Goal: Task Accomplishment & Management: Complete application form

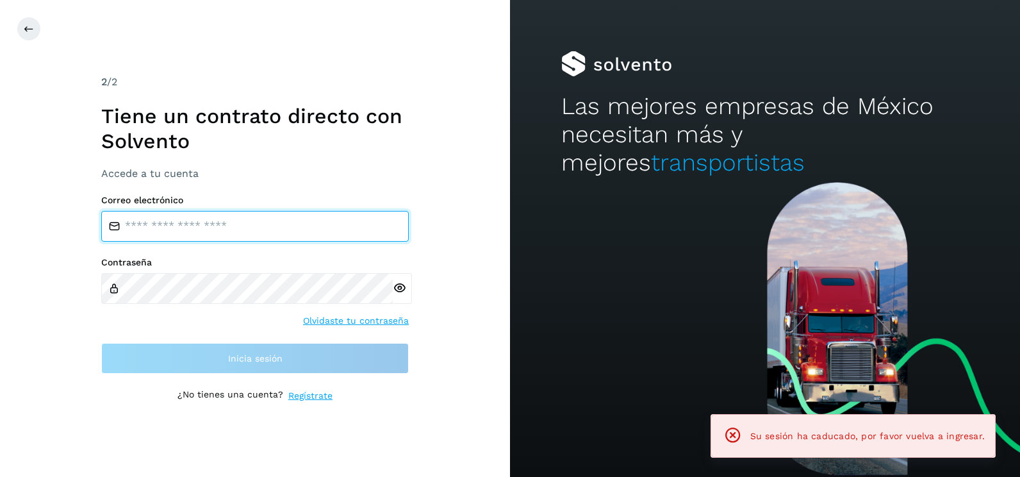
type input "**********"
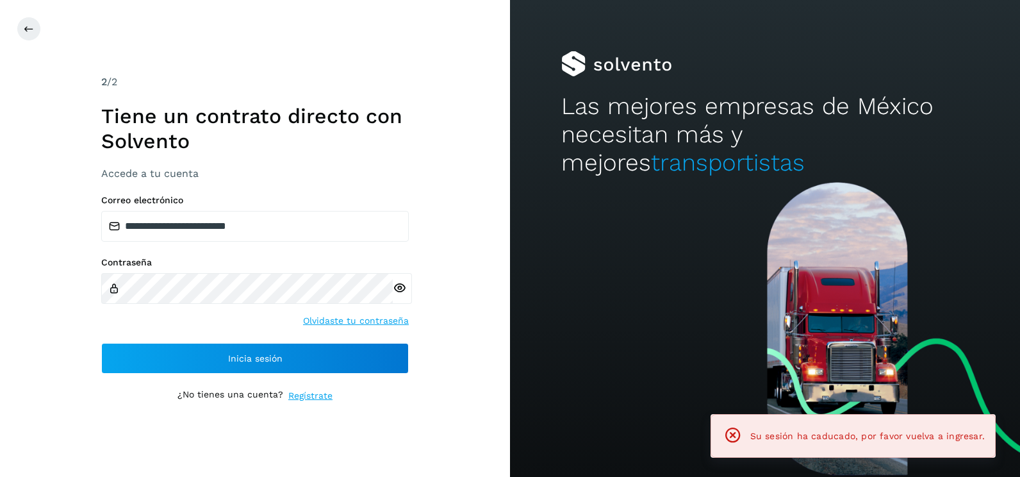
click at [490, 218] on div "**********" at bounding box center [255, 238] width 510 height 477
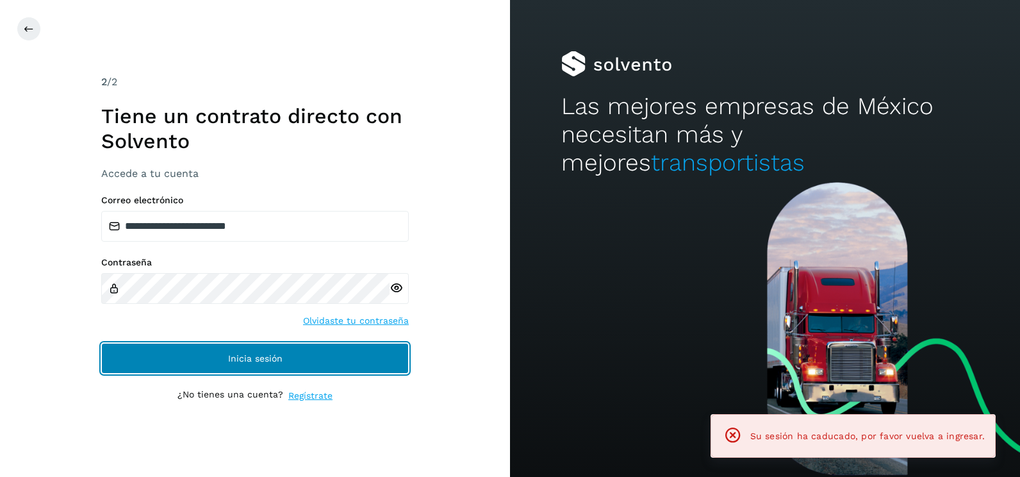
click at [377, 356] on button "Inicia sesión" at bounding box center [255, 358] width 308 height 31
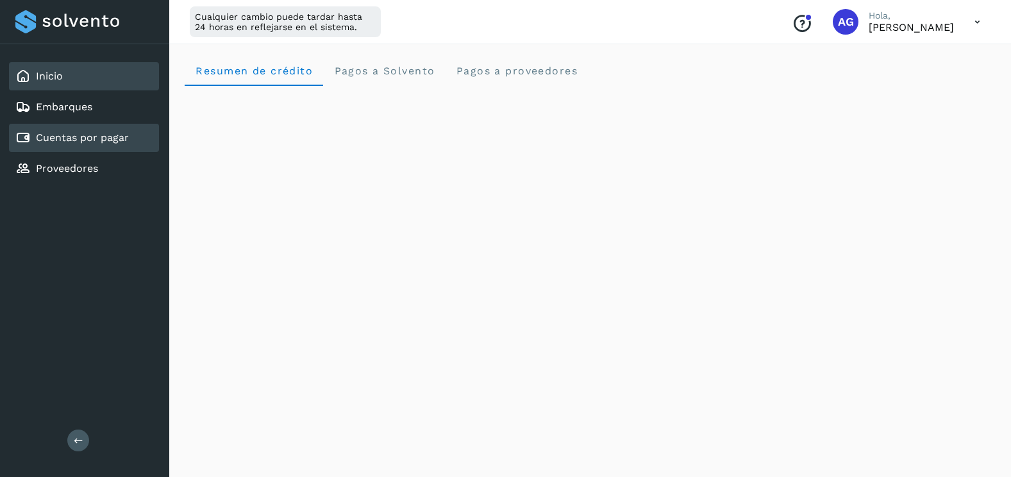
click at [91, 138] on link "Cuentas por pagar" at bounding box center [82, 137] width 93 height 12
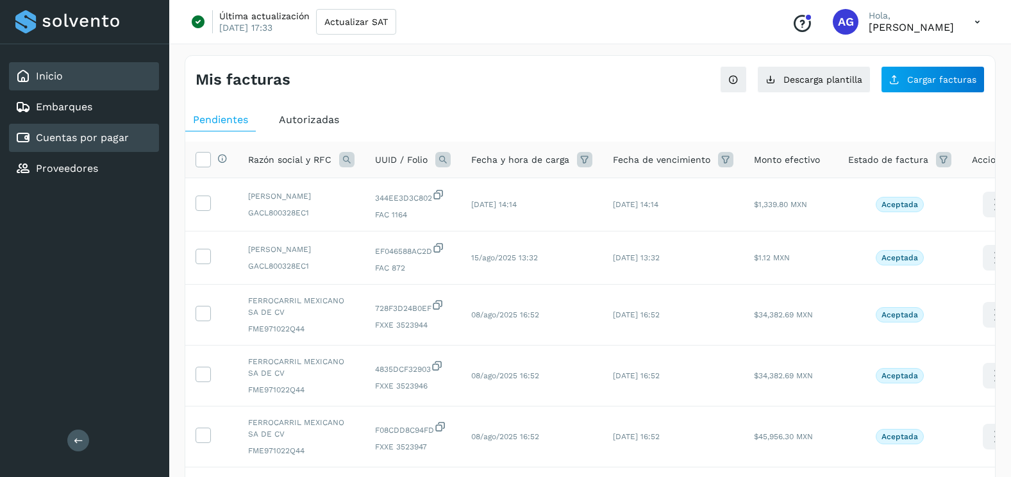
click at [110, 84] on div "Inicio" at bounding box center [84, 76] width 150 height 28
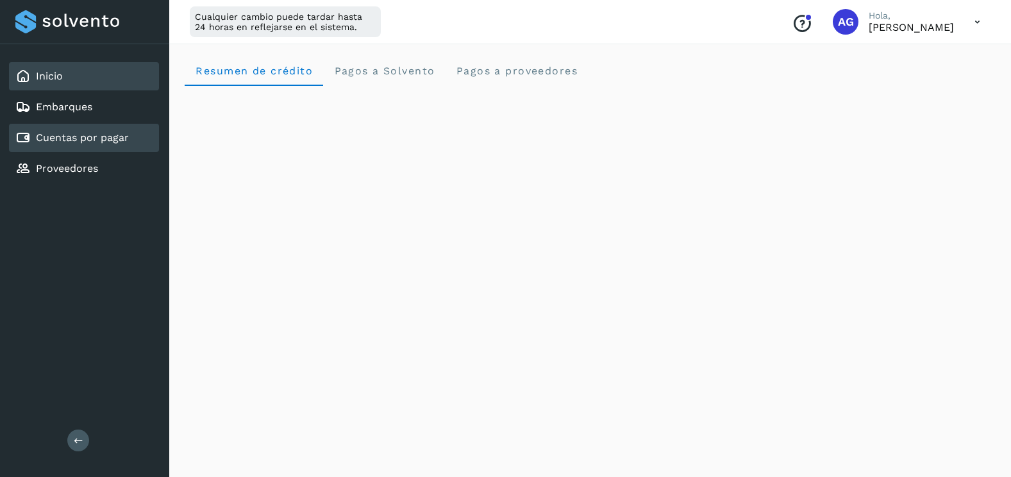
click at [101, 142] on link "Cuentas por pagar" at bounding box center [82, 137] width 93 height 12
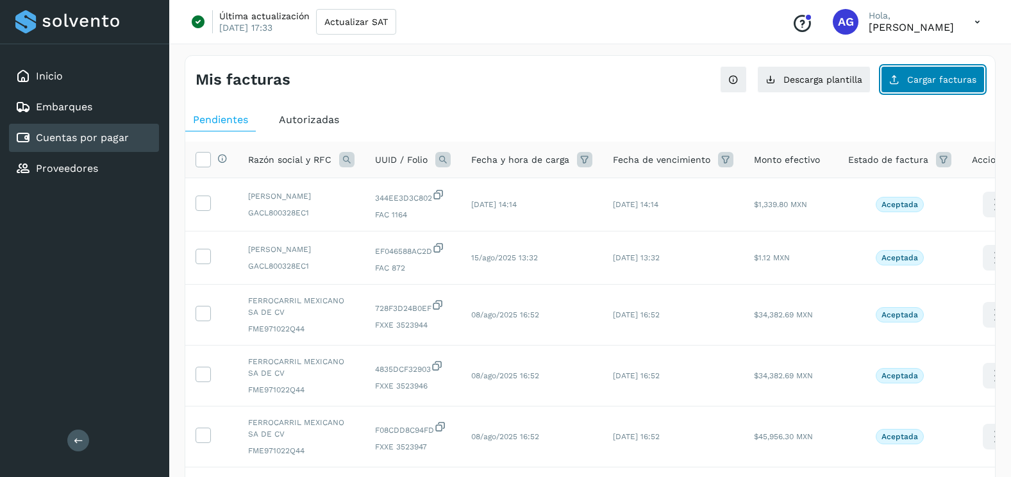
click at [922, 76] on span "Cargar facturas" at bounding box center [941, 79] width 69 height 9
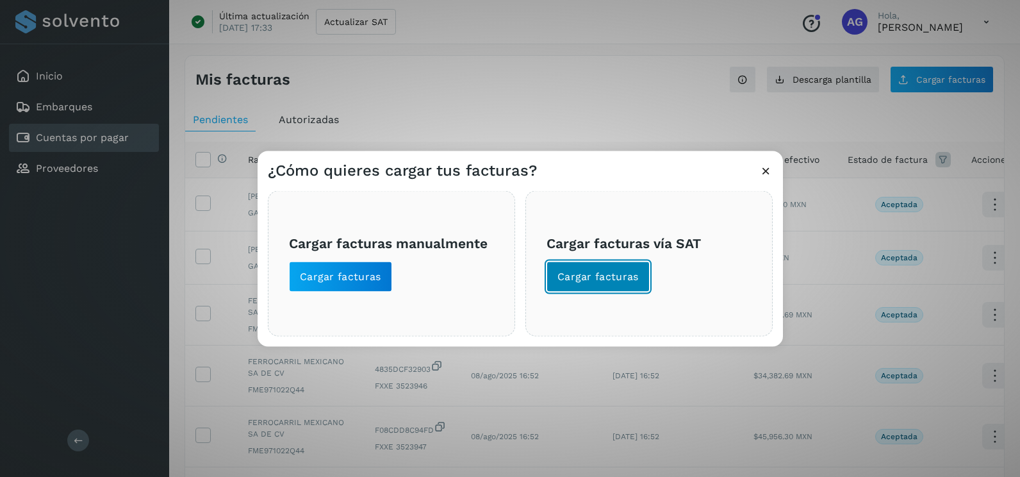
click at [623, 285] on button "Cargar facturas" at bounding box center [598, 276] width 103 height 31
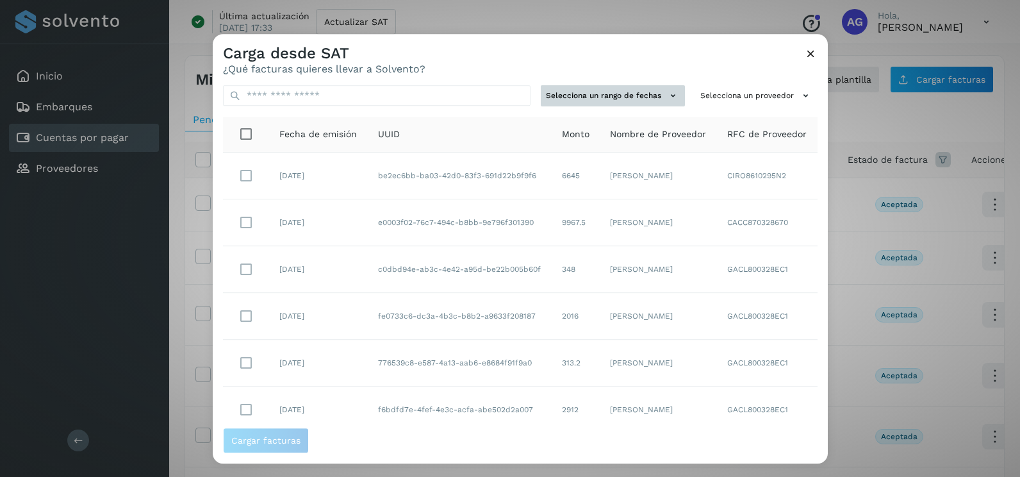
click at [655, 92] on button "Selecciona un rango de fechas" at bounding box center [613, 95] width 144 height 21
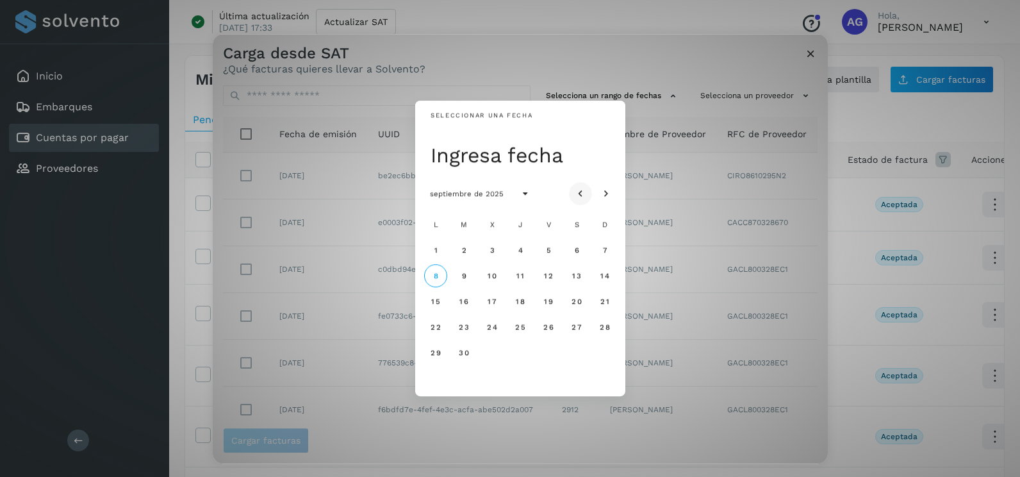
click at [579, 199] on icon "Mes anterior" at bounding box center [580, 194] width 13 height 13
click at [456, 329] on button "19" at bounding box center [463, 326] width 23 height 23
click at [488, 333] on button "20" at bounding box center [492, 326] width 23 height 23
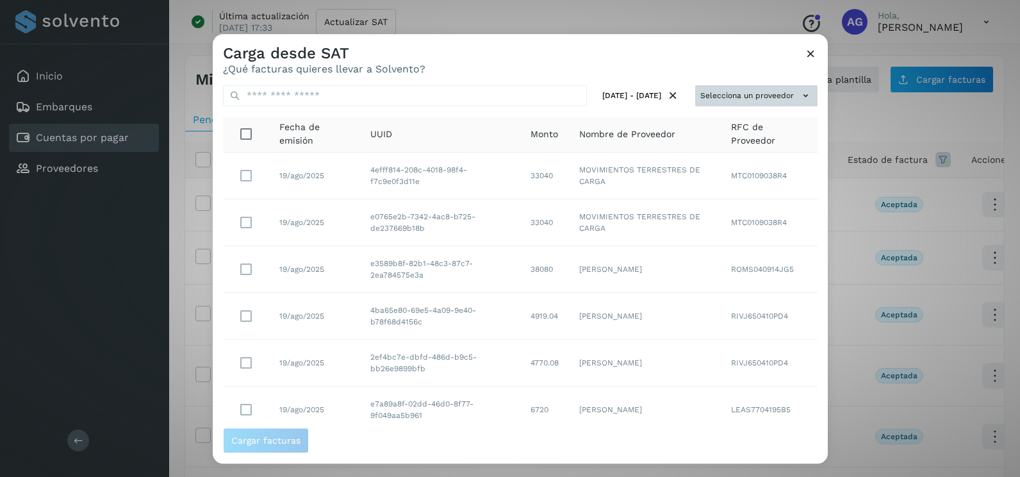
click at [755, 93] on button "Selecciona un proveedor" at bounding box center [756, 95] width 122 height 21
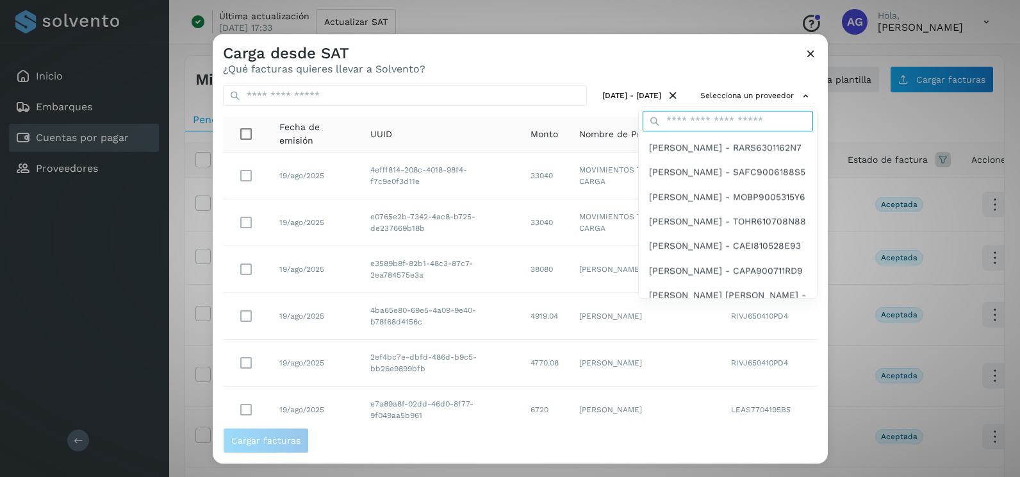
click at [712, 119] on input "text" at bounding box center [728, 121] width 170 height 21
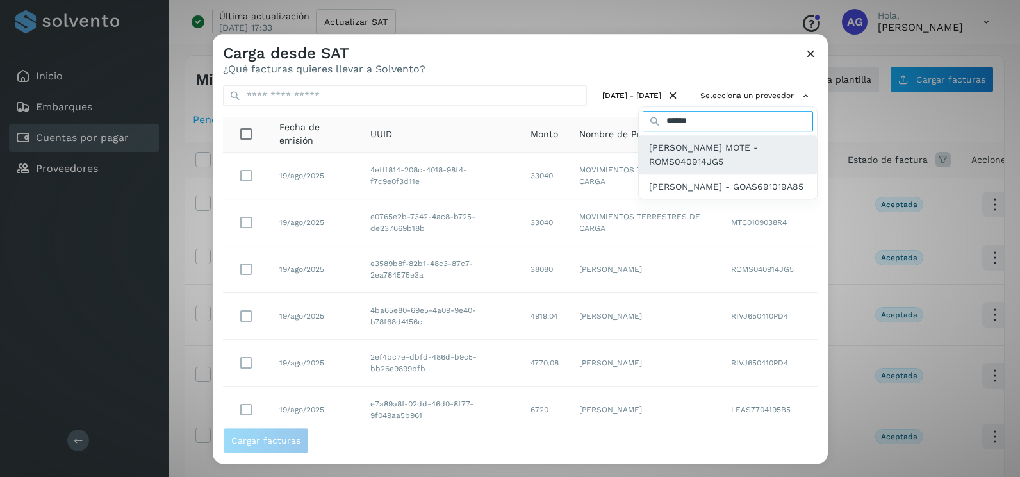
type input "******"
click at [683, 154] on span "[PERSON_NAME] MOTE - ROMS040914JG5" at bounding box center [728, 154] width 158 height 29
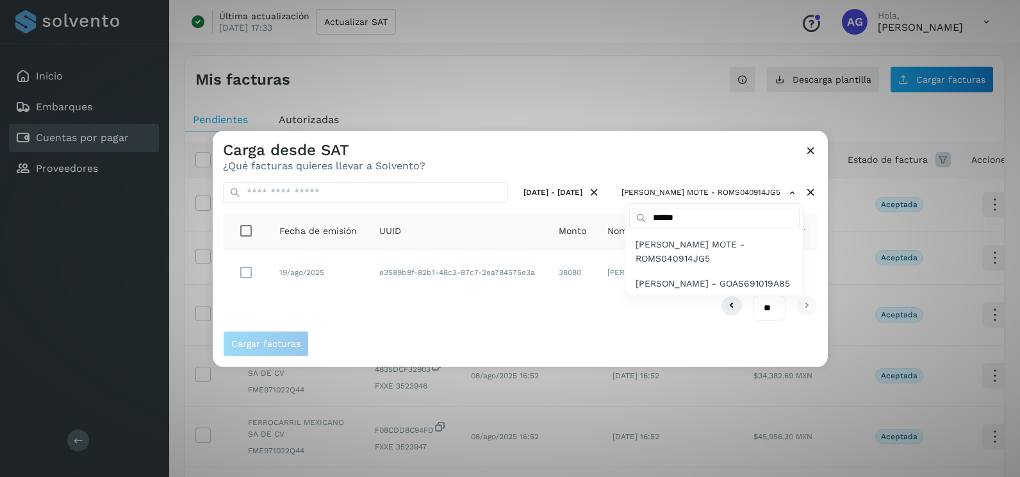
click at [814, 219] on div at bounding box center [723, 369] width 1020 height 477
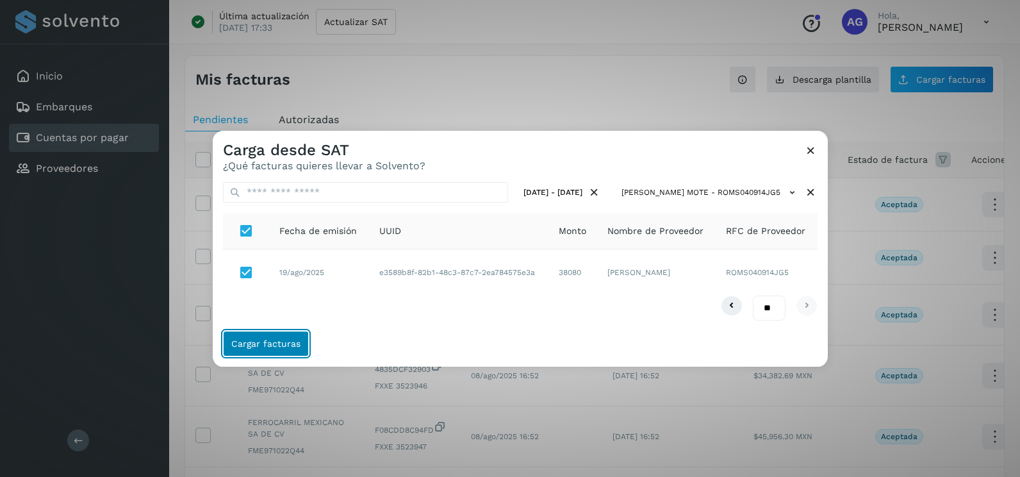
click at [276, 345] on span "Cargar facturas" at bounding box center [265, 343] width 69 height 9
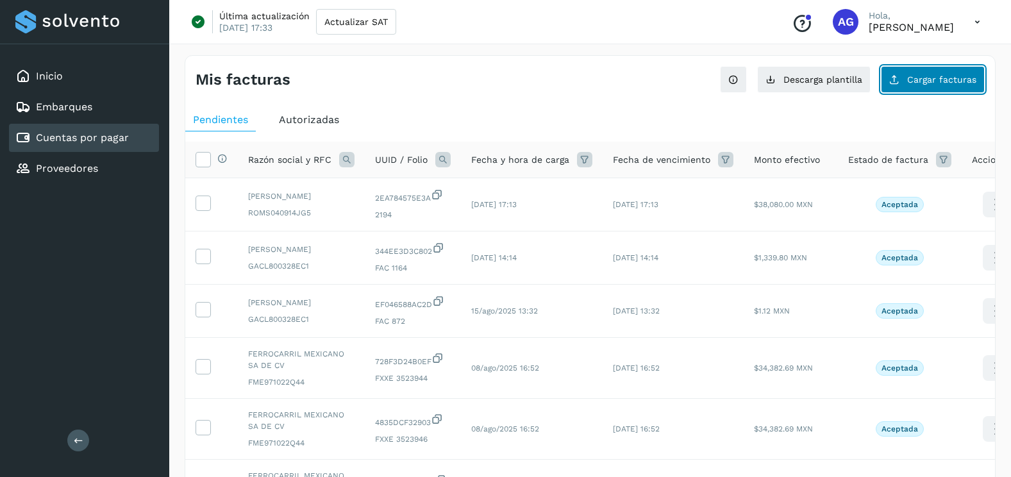
click at [941, 67] on button "Cargar facturas" at bounding box center [933, 79] width 104 height 27
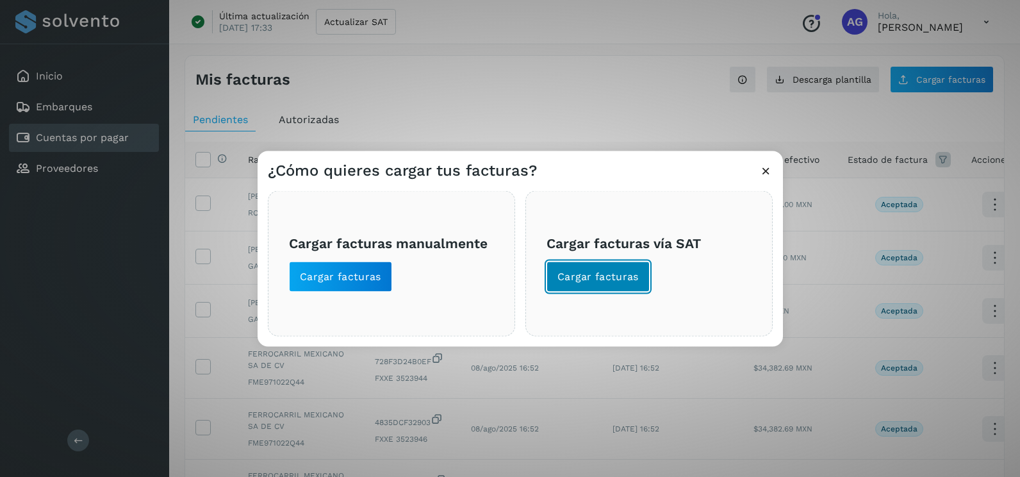
click at [624, 280] on span "Cargar facturas" at bounding box center [598, 277] width 81 height 14
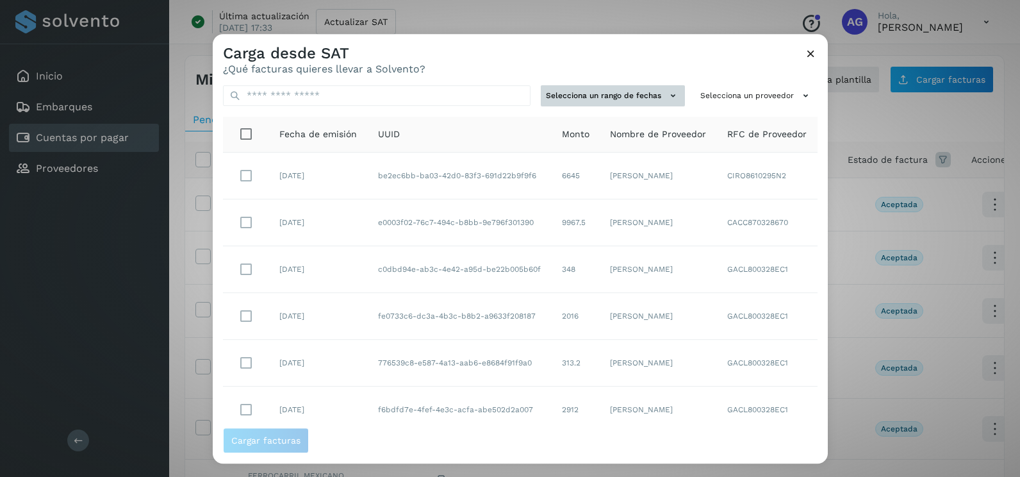
click at [645, 193] on td "[PERSON_NAME]" at bounding box center [658, 176] width 117 height 47
click at [647, 87] on button "Selecciona un rango de fechas" at bounding box center [613, 95] width 144 height 21
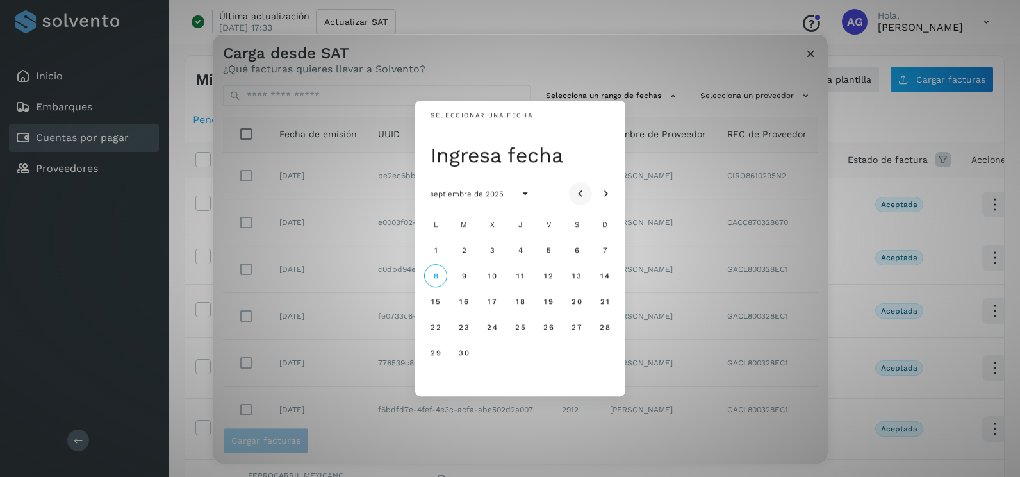
click at [581, 194] on icon "Mes anterior" at bounding box center [580, 194] width 13 height 13
click at [463, 329] on span "22" at bounding box center [463, 326] width 11 height 9
click at [494, 333] on button "23" at bounding box center [492, 326] width 23 height 23
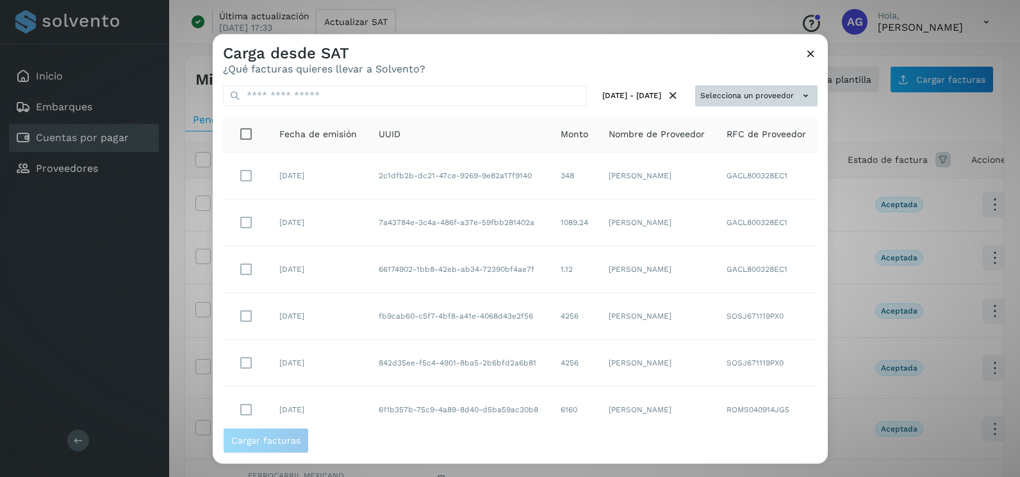
click at [770, 89] on button "Selecciona un proveedor" at bounding box center [756, 95] width 122 height 21
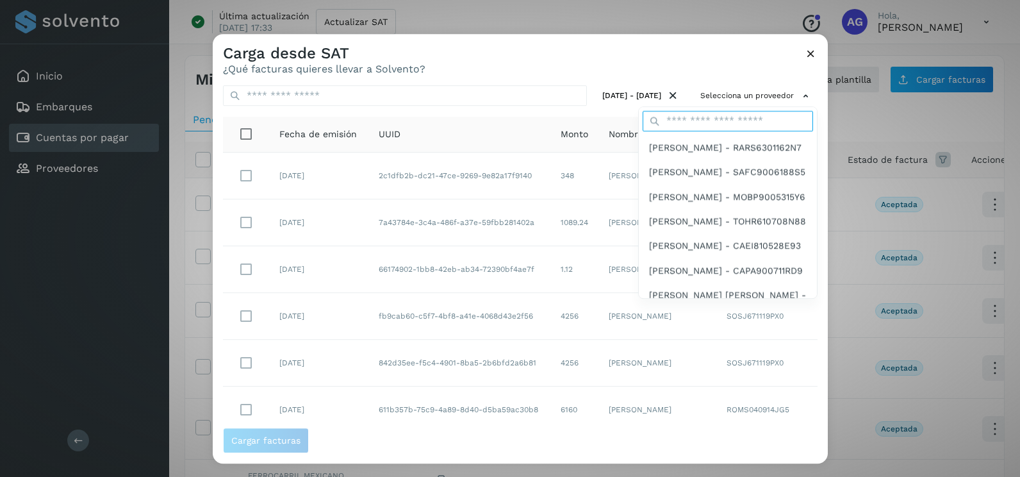
click at [736, 116] on input "text" at bounding box center [728, 121] width 170 height 21
type input "******"
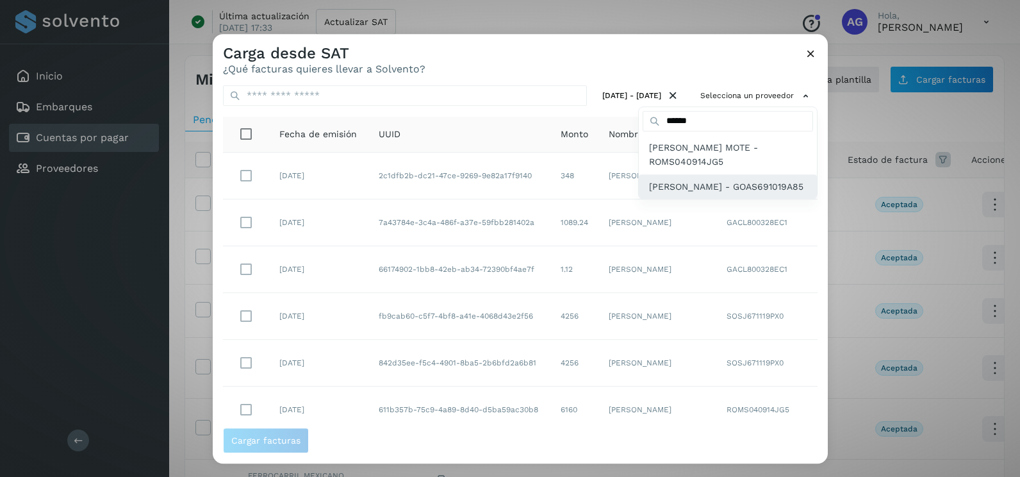
click at [713, 174] on div "[PERSON_NAME] - GOAS691019A85" at bounding box center [728, 186] width 178 height 24
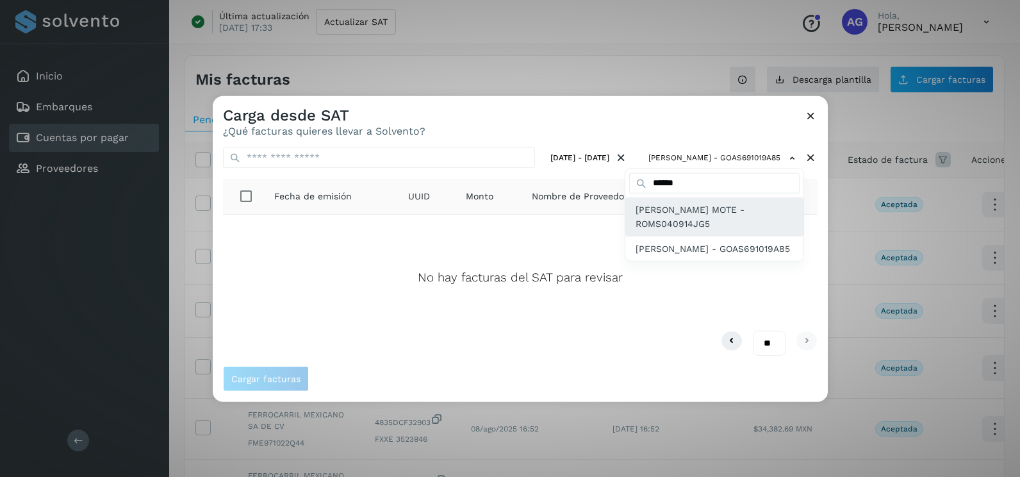
click at [747, 201] on div "[PERSON_NAME] MOTE - ROMS040914JG5" at bounding box center [715, 216] width 178 height 39
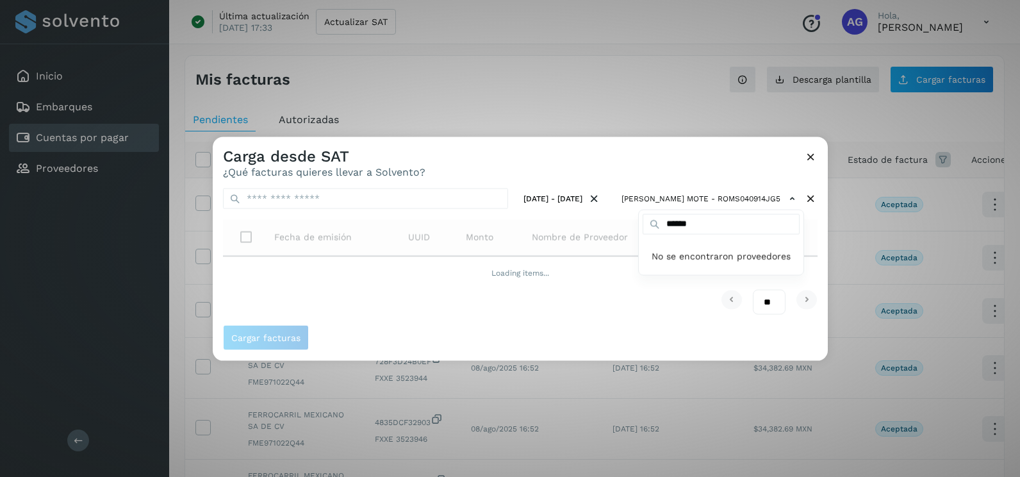
click at [665, 167] on div at bounding box center [723, 375] width 1020 height 477
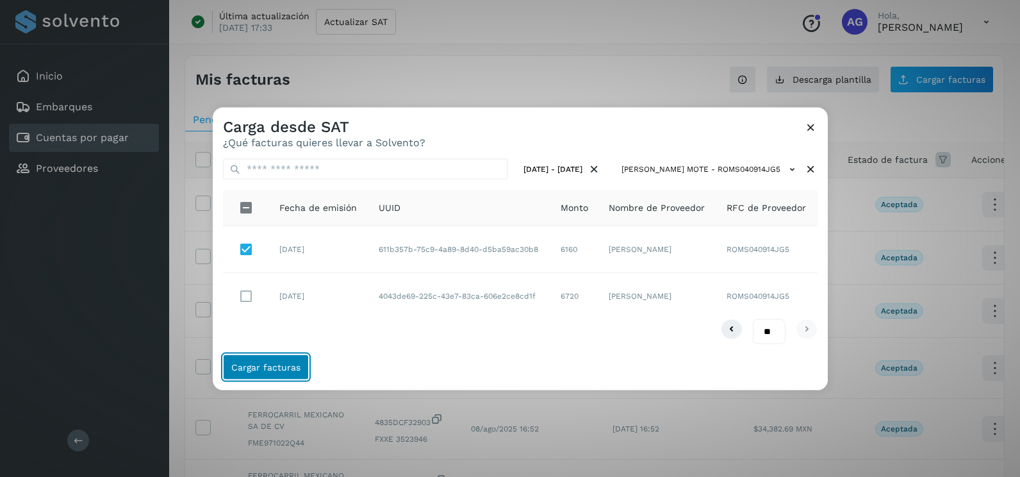
click at [270, 369] on span "Cargar facturas" at bounding box center [265, 366] width 69 height 9
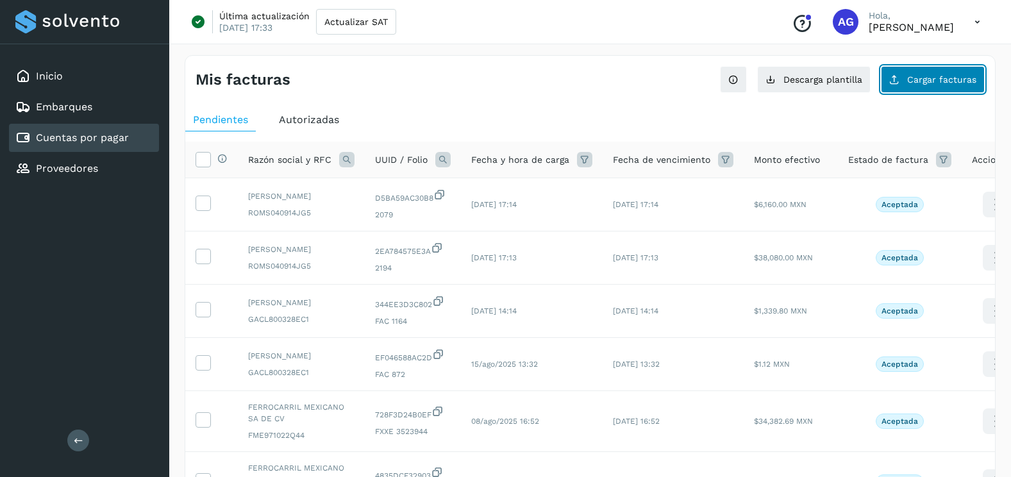
click at [956, 91] on button "Cargar facturas" at bounding box center [933, 79] width 104 height 27
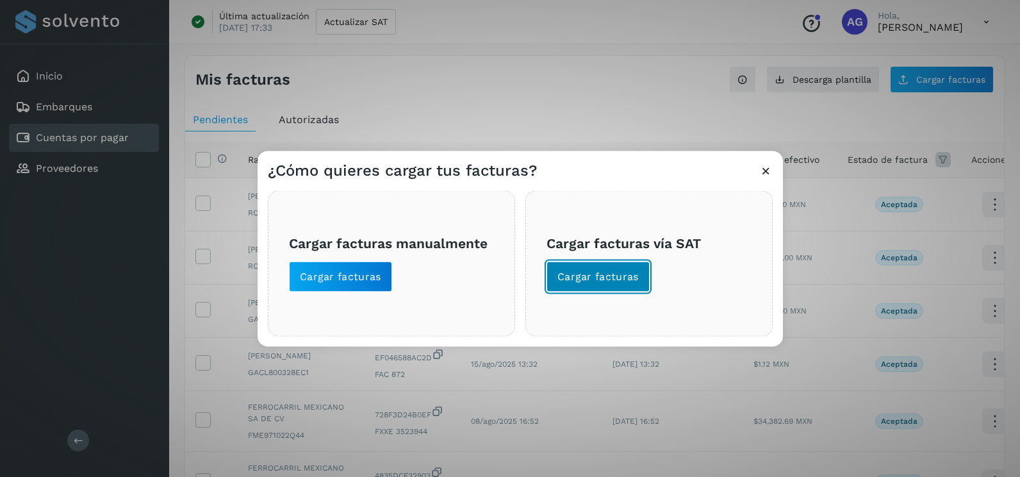
click at [595, 288] on button "Cargar facturas" at bounding box center [598, 276] width 103 height 31
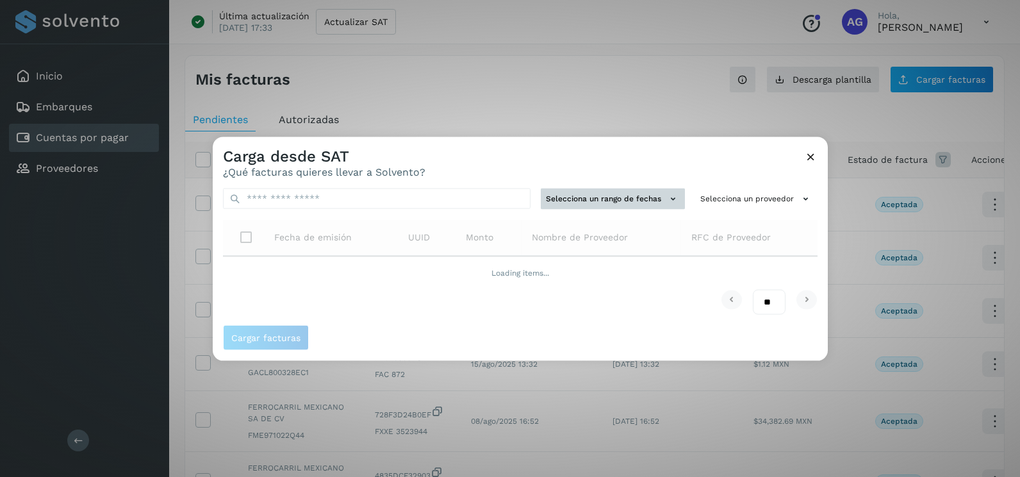
click at [593, 190] on button "Selecciona un rango de fechas" at bounding box center [613, 198] width 144 height 21
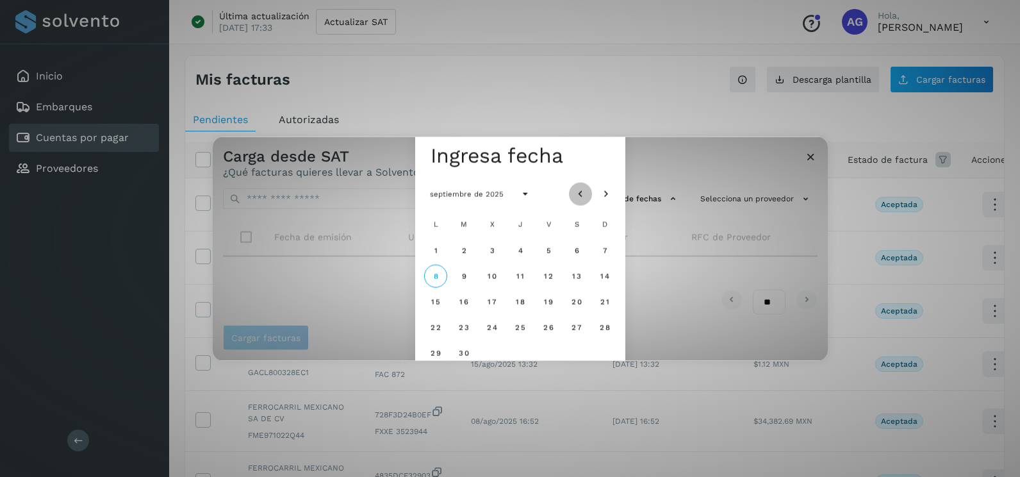
click at [581, 194] on icon "Mes anterior" at bounding box center [580, 194] width 13 height 13
click at [431, 353] on span "25" at bounding box center [435, 352] width 11 height 9
click at [460, 355] on span "26" at bounding box center [463, 352] width 11 height 9
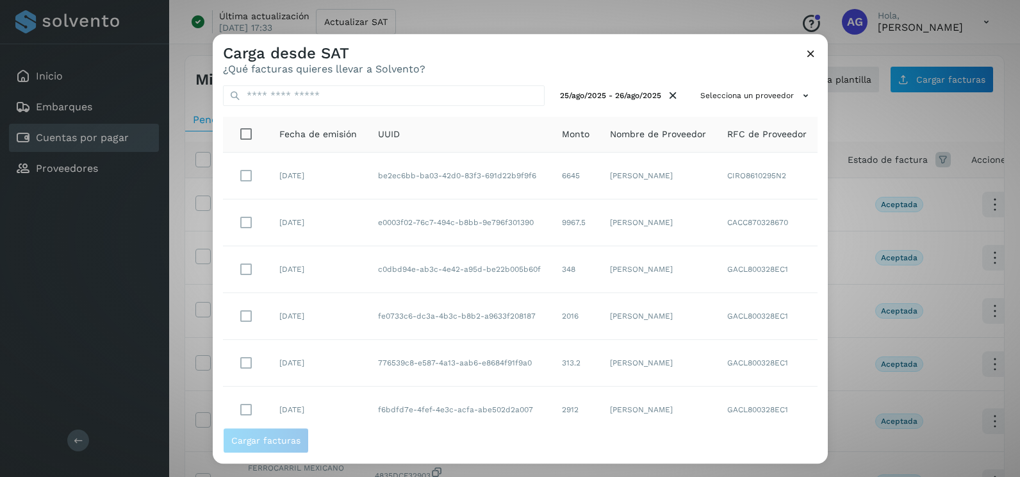
click at [749, 84] on div "[DATE] - [DATE] Selecciona un proveedor Fecha de emisión UUID Monto Nombre de P…" at bounding box center [520, 251] width 615 height 353
click at [749, 87] on button "Selecciona un proveedor" at bounding box center [756, 95] width 122 height 21
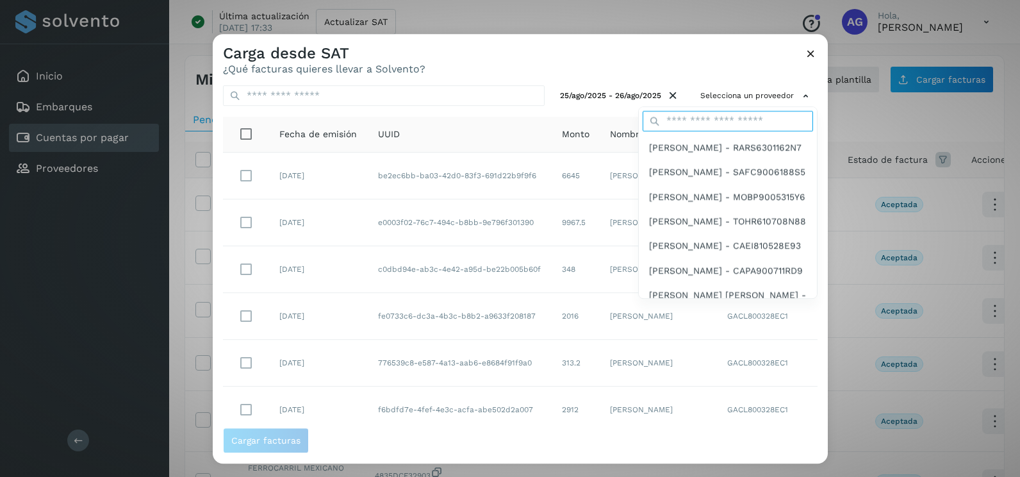
click at [720, 127] on input "text" at bounding box center [728, 121] width 170 height 21
type input "******"
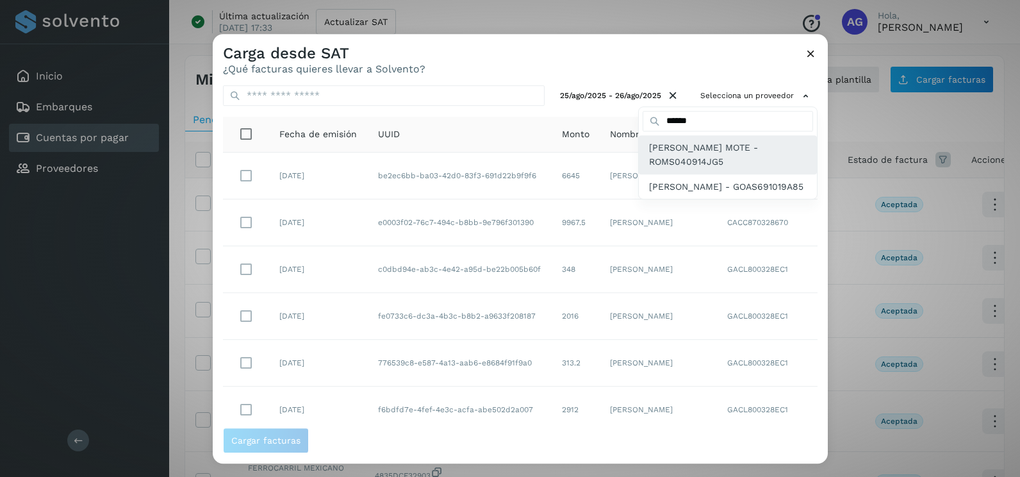
click at [706, 148] on span "[PERSON_NAME] MOTE - ROMS040914JG5" at bounding box center [728, 154] width 158 height 29
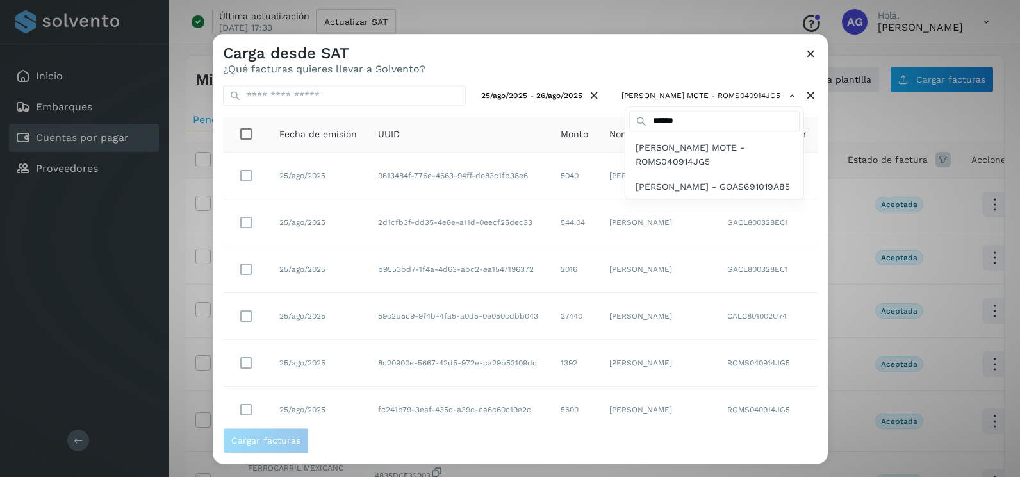
click at [618, 60] on div at bounding box center [723, 272] width 1020 height 477
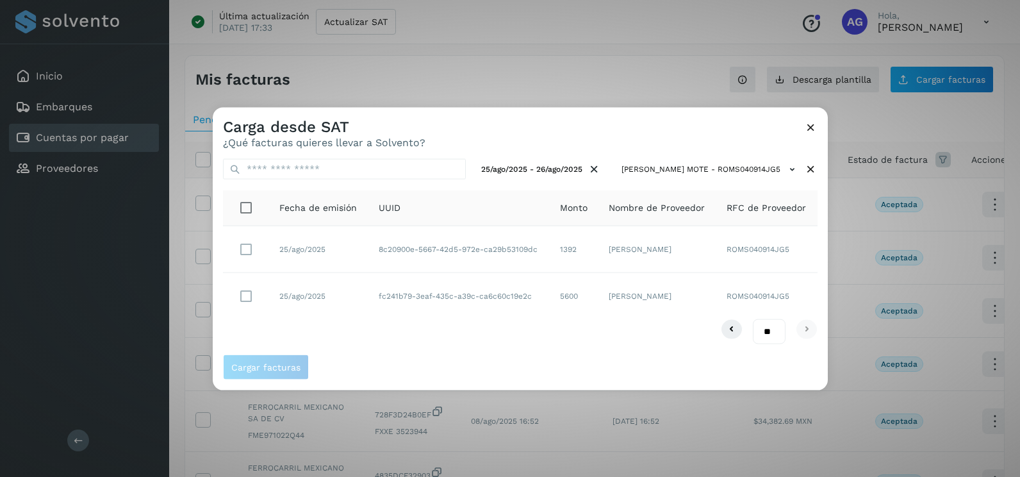
click at [431, 335] on div "** ** **" at bounding box center [520, 331] width 595 height 25
click at [286, 370] on span "Cargar facturas" at bounding box center [265, 366] width 69 height 9
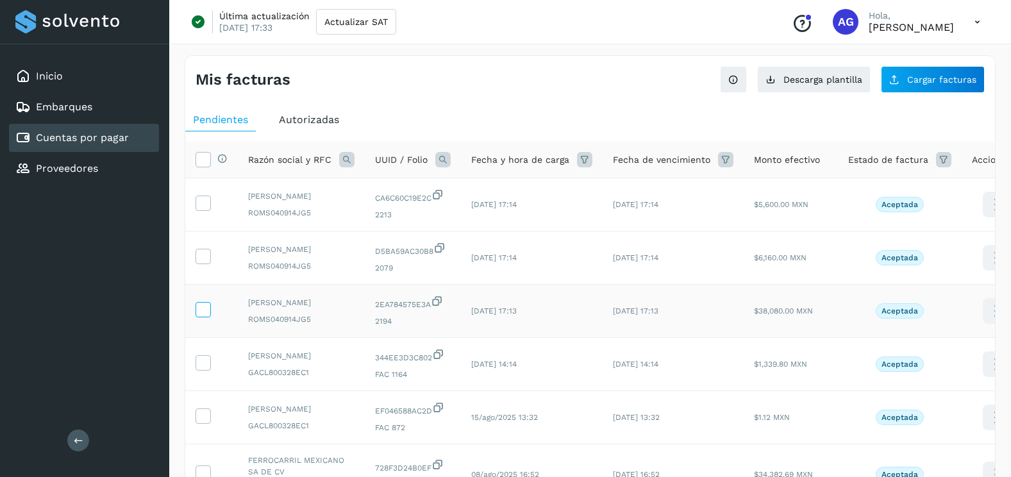
click at [202, 315] on icon at bounding box center [202, 308] width 13 height 13
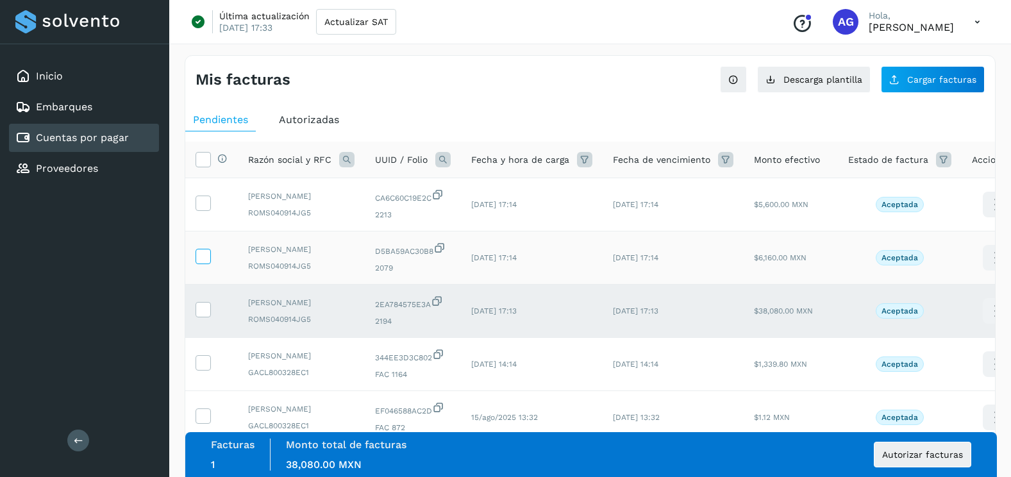
click at [210, 264] on label at bounding box center [202, 256] width 15 height 15
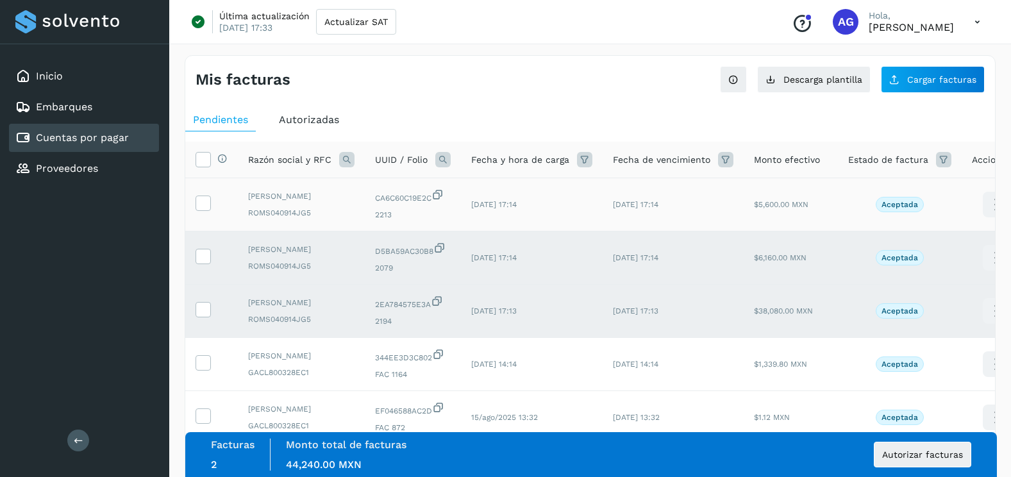
click at [209, 217] on td at bounding box center [211, 204] width 53 height 53
click at [204, 199] on icon at bounding box center [202, 201] width 13 height 13
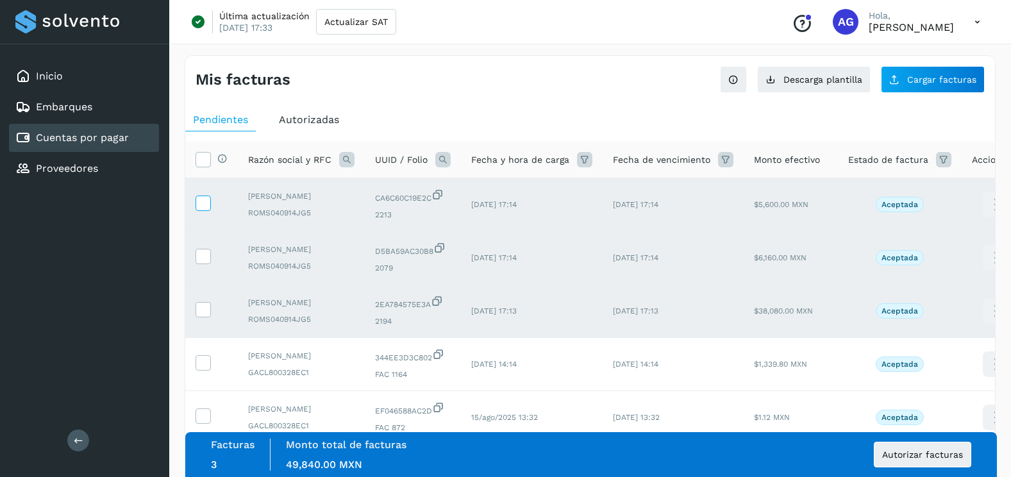
click at [203, 208] on icon at bounding box center [202, 201] width 13 height 13
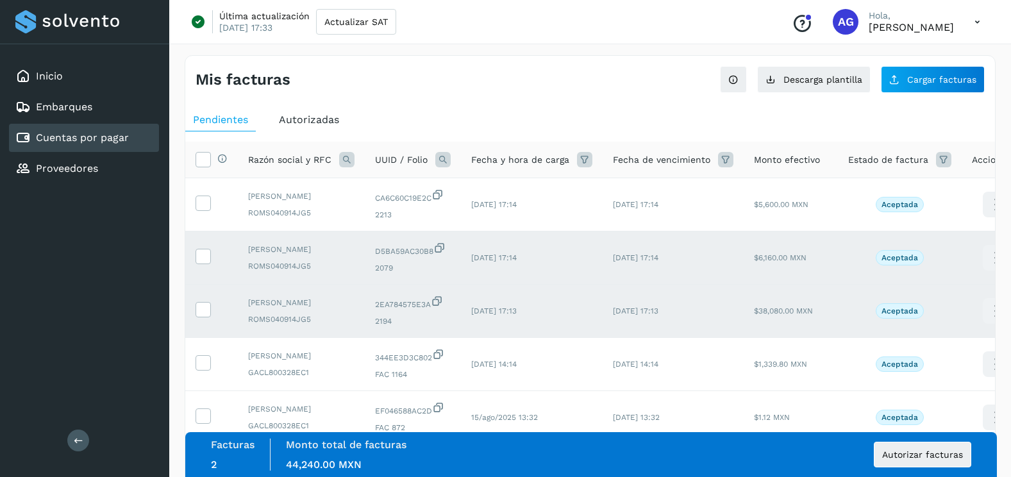
click at [198, 278] on td at bounding box center [211, 257] width 53 height 53
click at [204, 262] on icon at bounding box center [202, 255] width 13 height 13
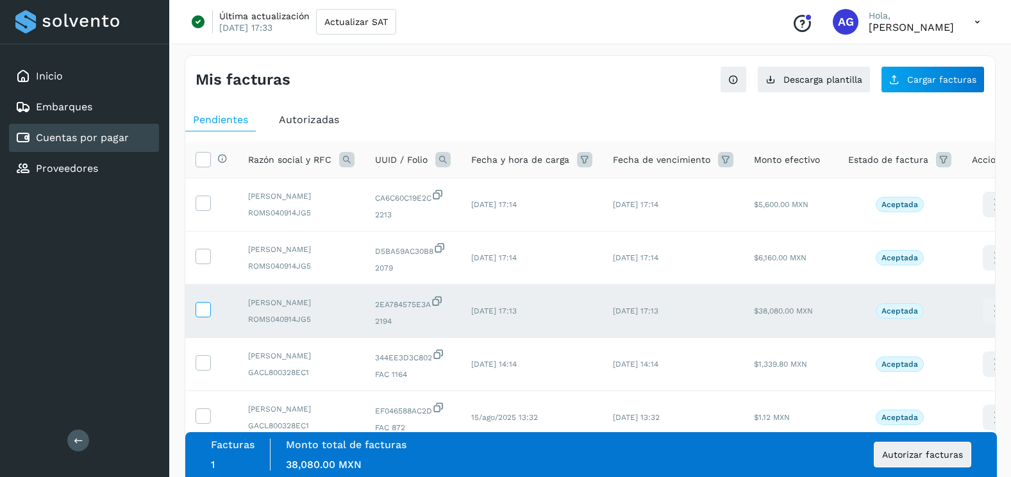
drag, startPoint x: 205, startPoint y: 340, endPoint x: 203, endPoint y: 333, distance: 7.5
click at [204, 338] on td at bounding box center [211, 311] width 53 height 53
click at [203, 315] on icon at bounding box center [202, 308] width 13 height 13
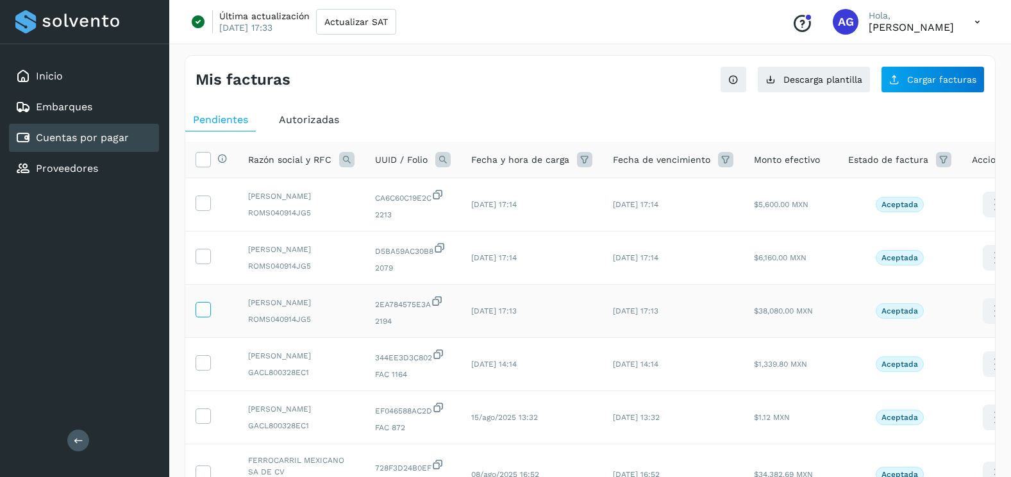
click at [203, 315] on icon at bounding box center [202, 308] width 13 height 13
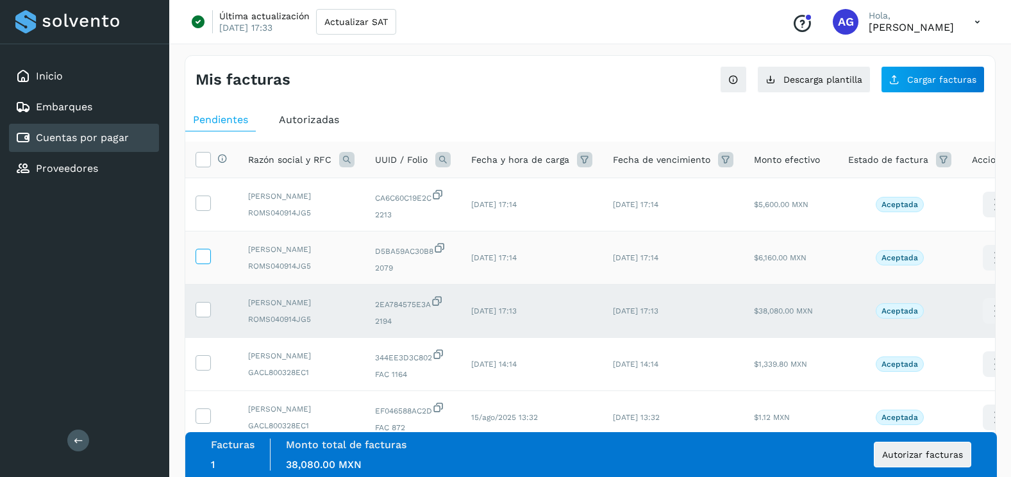
click at [209, 262] on icon at bounding box center [202, 255] width 13 height 13
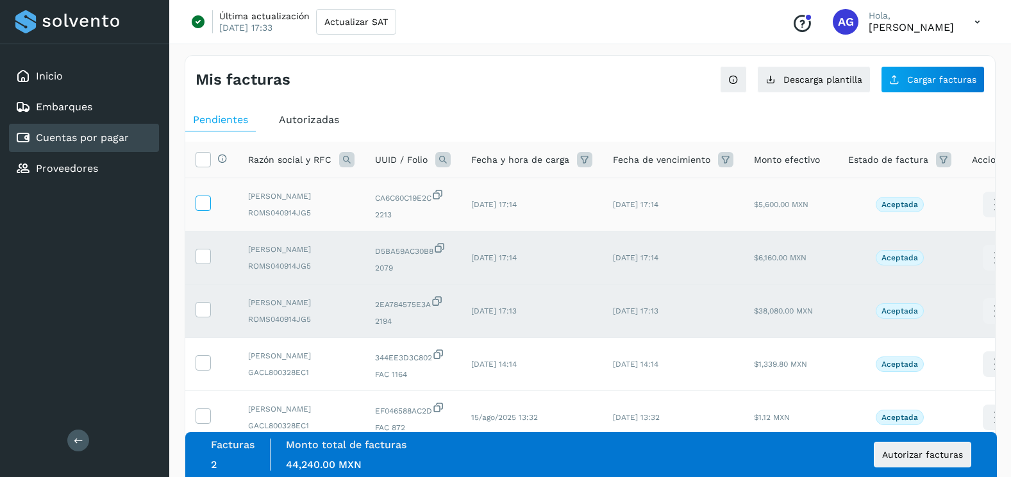
click at [208, 205] on icon at bounding box center [202, 201] width 13 height 13
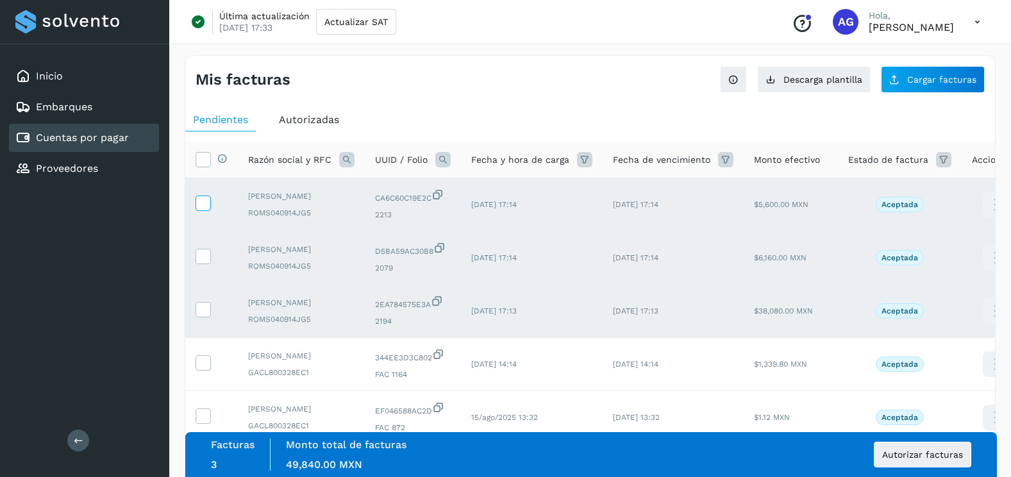
click at [204, 211] on label at bounding box center [202, 202] width 15 height 15
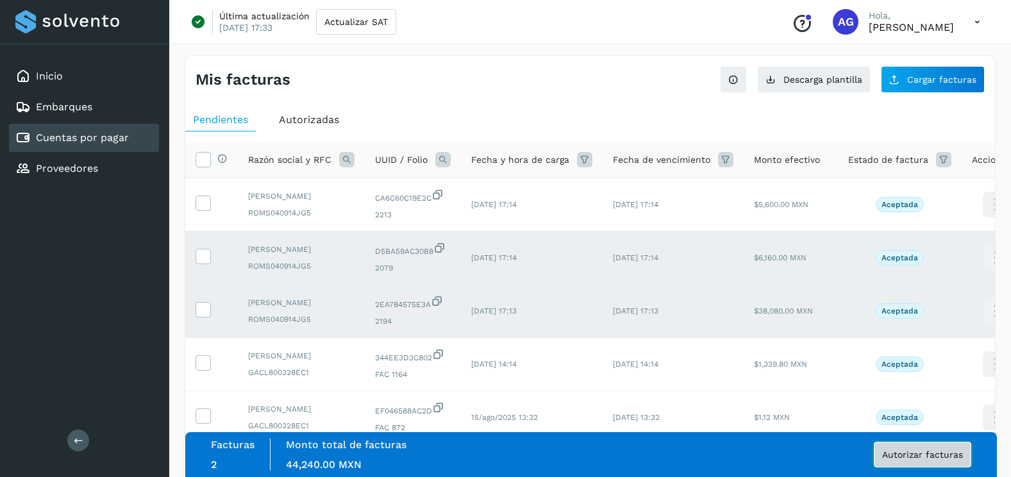
click at [938, 461] on button "Autorizar facturas" at bounding box center [922, 455] width 97 height 26
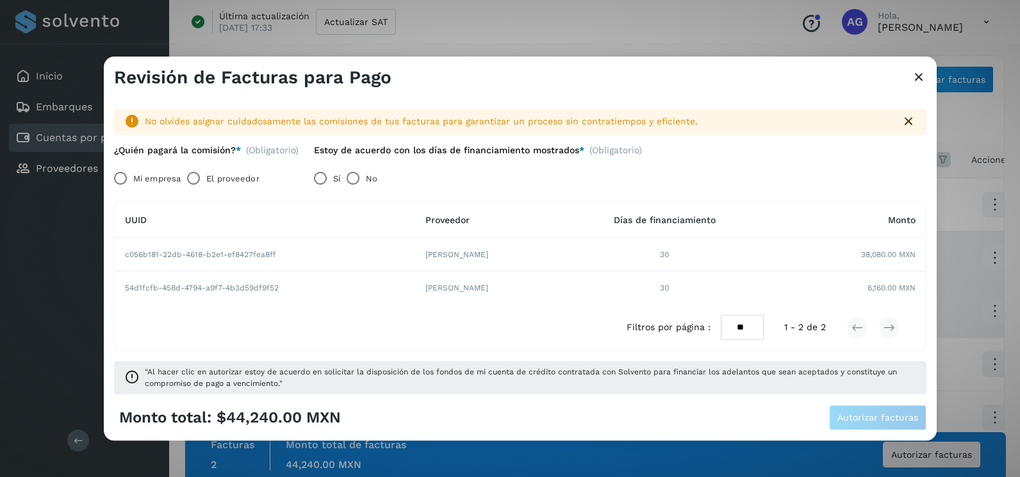
click at [138, 179] on label "Mi empresa" at bounding box center [156, 179] width 47 height 26
click at [859, 423] on button "Autorizar facturas" at bounding box center [877, 418] width 97 height 26
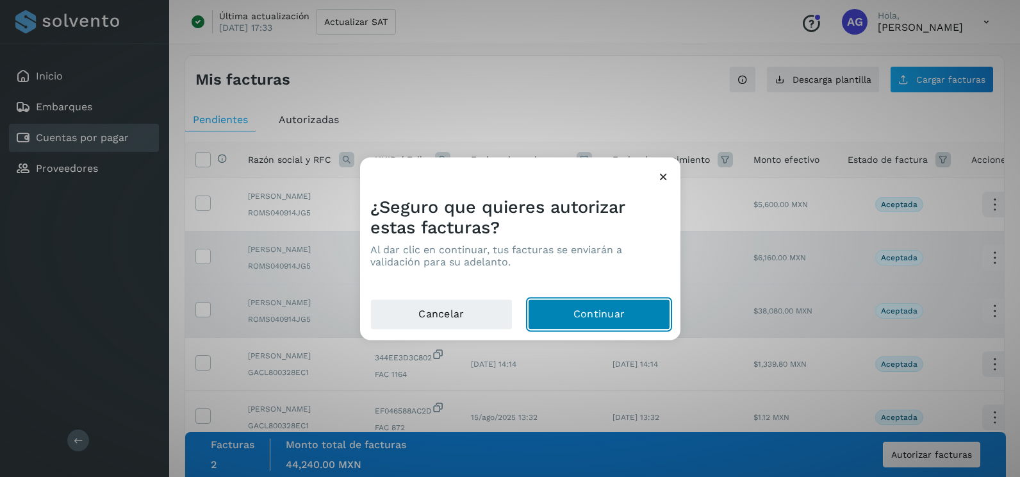
click at [667, 318] on button "Continuar" at bounding box center [599, 314] width 142 height 31
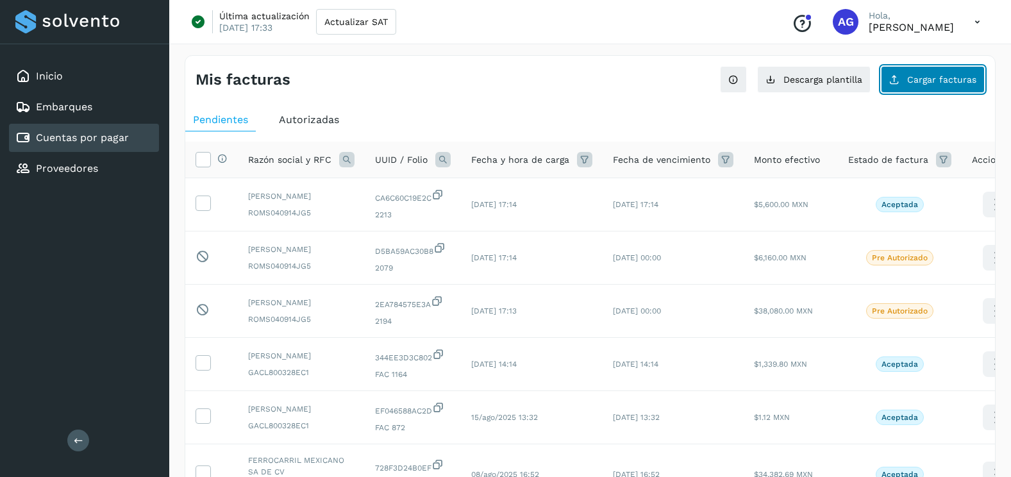
click at [915, 92] on button "Cargar facturas" at bounding box center [933, 79] width 104 height 27
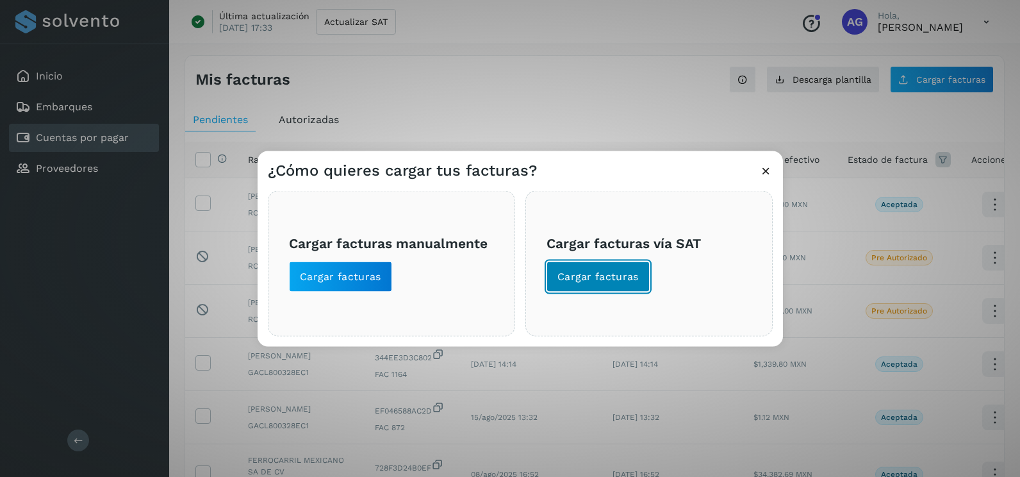
click at [575, 285] on button "Cargar facturas" at bounding box center [598, 276] width 103 height 31
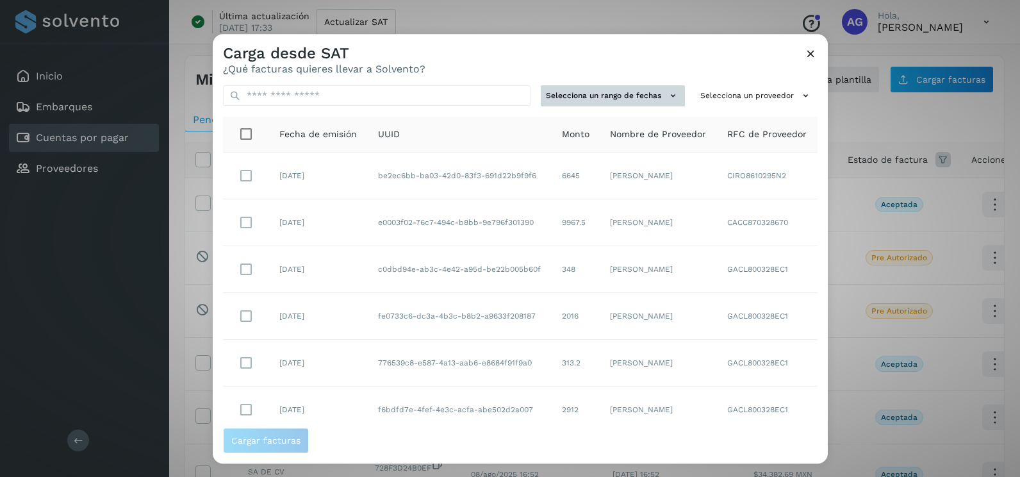
click at [663, 194] on td "[PERSON_NAME]" at bounding box center [658, 176] width 117 height 47
click at [644, 97] on button "Selecciona un rango de fechas" at bounding box center [613, 95] width 144 height 21
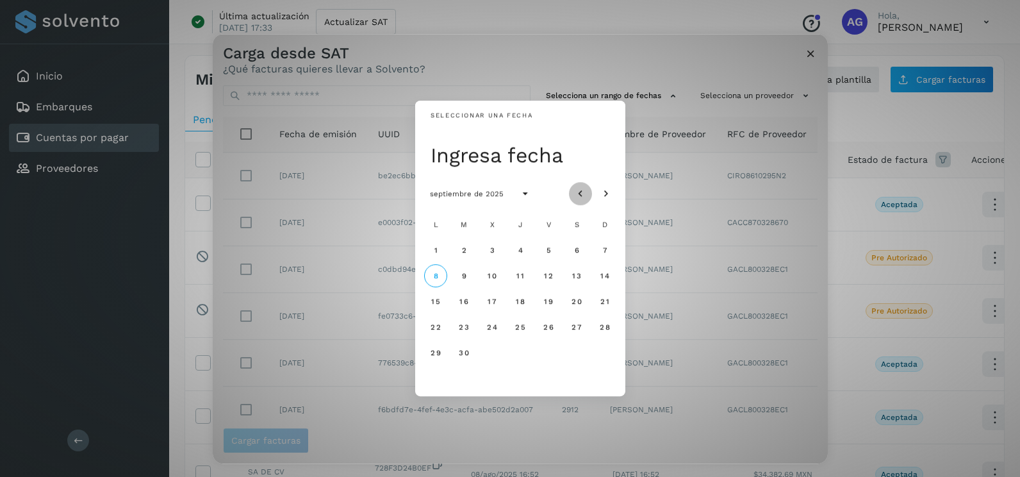
click at [584, 197] on icon "Mes anterior" at bounding box center [580, 194] width 13 height 13
drag, startPoint x: 429, startPoint y: 349, endPoint x: 437, endPoint y: 342, distance: 10.9
click at [435, 344] on button "25" at bounding box center [435, 352] width 23 height 23
click at [465, 358] on button "26" at bounding box center [463, 352] width 23 height 23
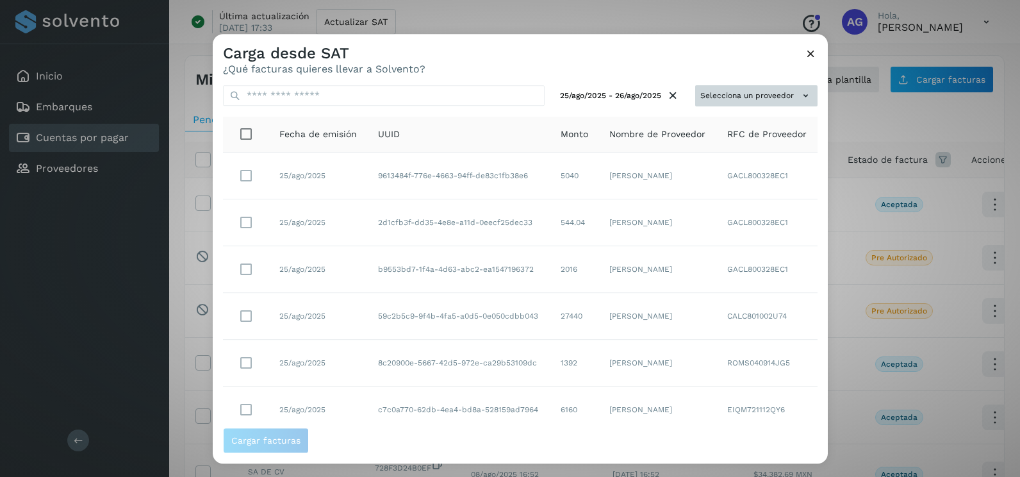
click at [787, 94] on button "Selecciona un proveedor" at bounding box center [756, 95] width 122 height 21
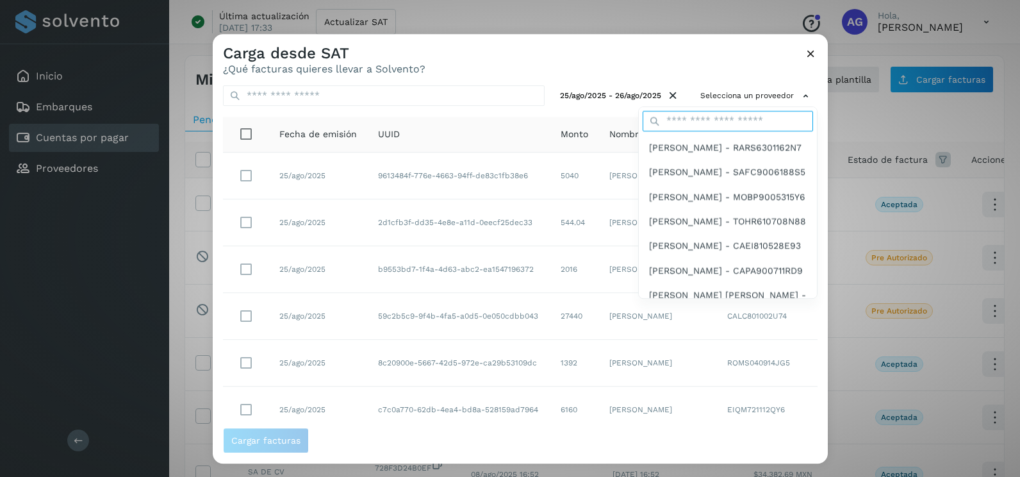
click at [728, 128] on input "text" at bounding box center [728, 121] width 170 height 21
type input "******"
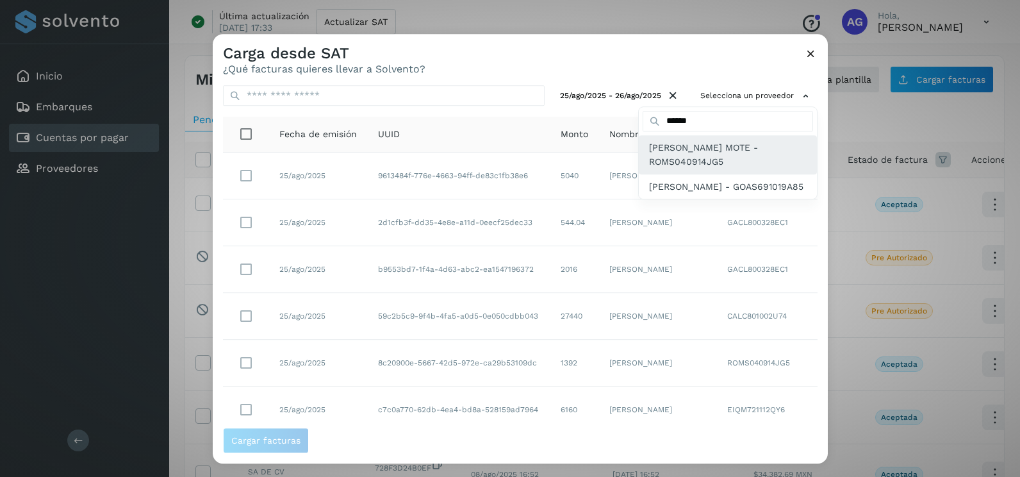
click at [708, 165] on span "[PERSON_NAME] MOTE - ROMS040914JG5" at bounding box center [728, 154] width 158 height 29
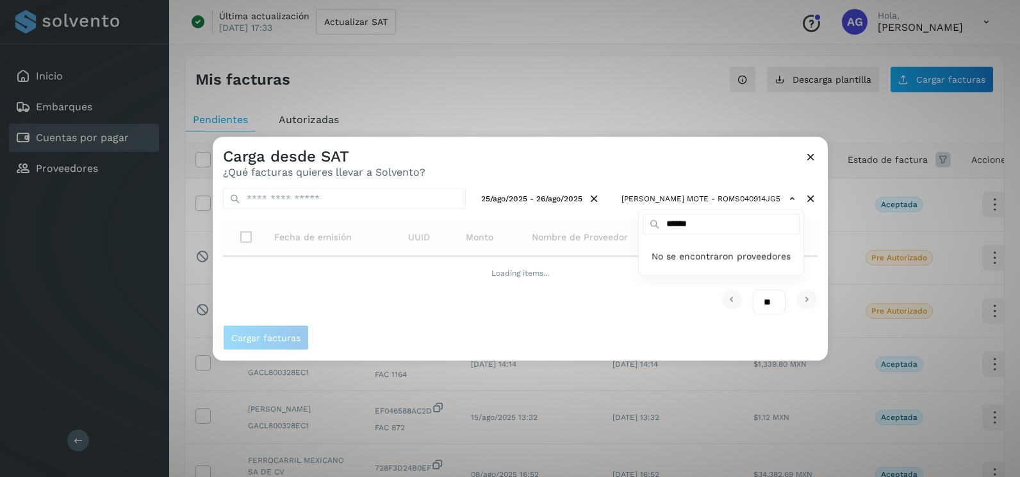
click at [602, 155] on div at bounding box center [723, 375] width 1020 height 477
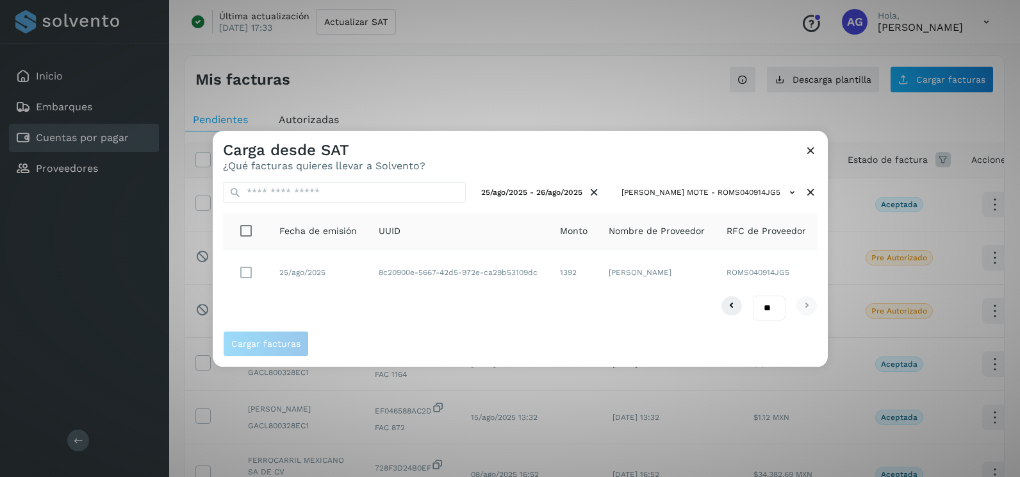
click at [422, 315] on div "** ** **" at bounding box center [520, 307] width 595 height 25
click at [268, 342] on span "Cargar facturas" at bounding box center [265, 343] width 69 height 9
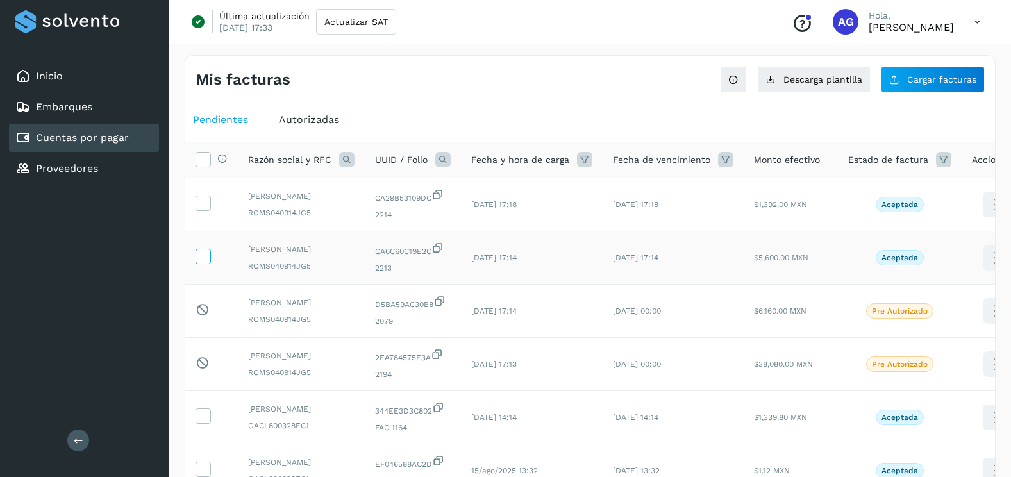
click at [208, 262] on icon at bounding box center [202, 255] width 13 height 13
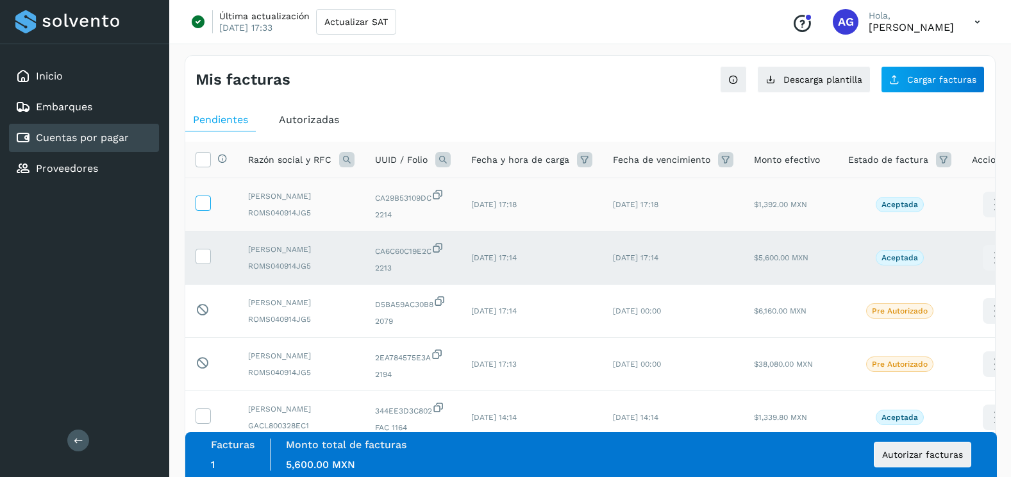
click at [208, 209] on icon at bounding box center [202, 201] width 13 height 13
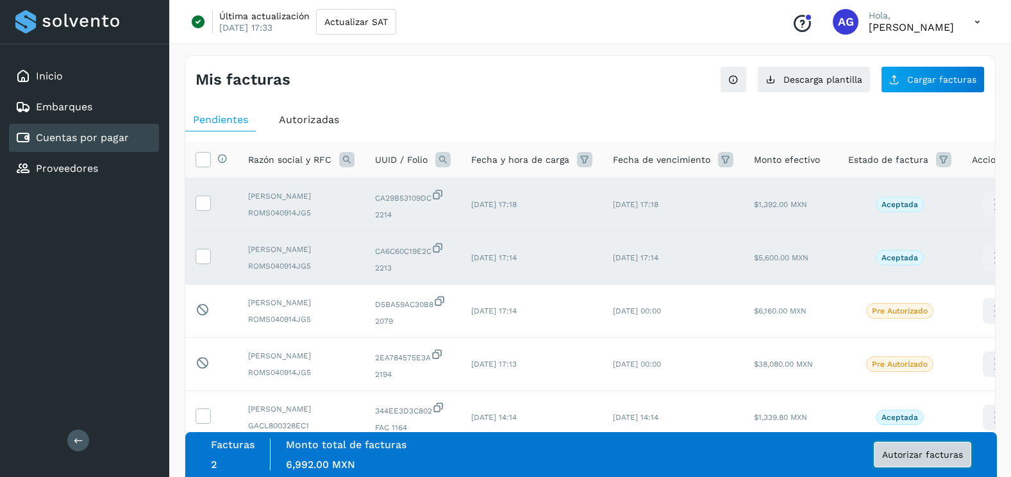
click at [943, 459] on span "Autorizar facturas" at bounding box center [922, 454] width 81 height 9
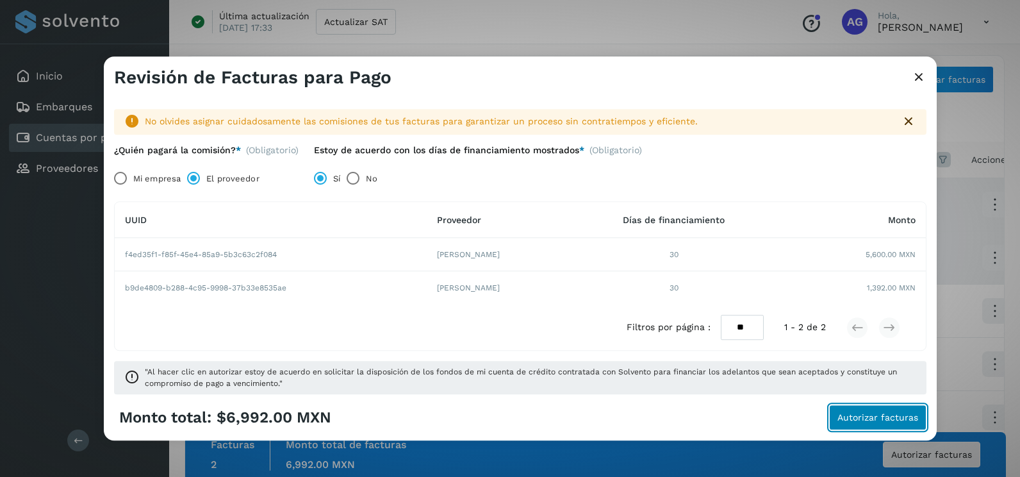
click at [888, 430] on button "Autorizar facturas" at bounding box center [877, 418] width 97 height 26
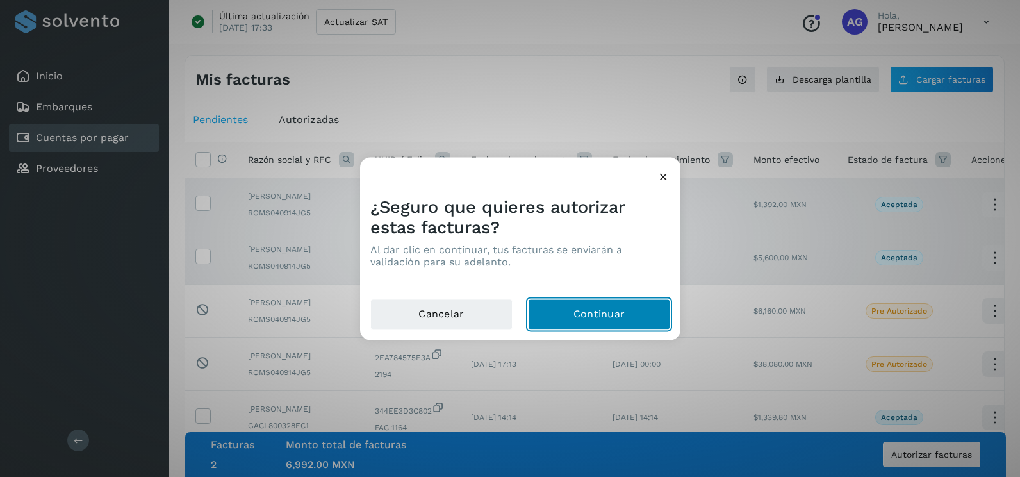
click at [600, 322] on button "Continuar" at bounding box center [599, 314] width 142 height 31
